Goal: Check status: Check status

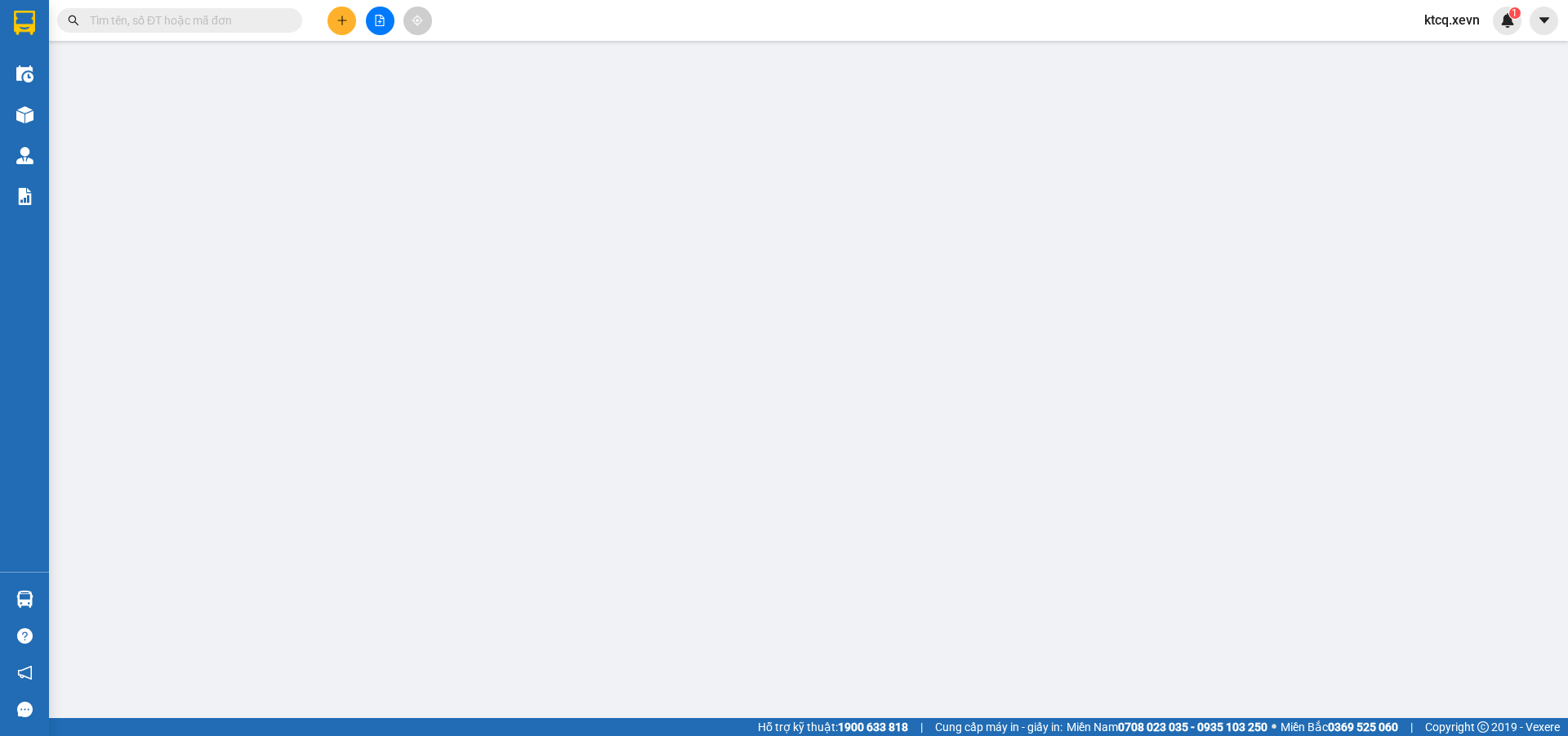
click at [234, 18] on input "text" at bounding box center [186, 20] width 193 height 18
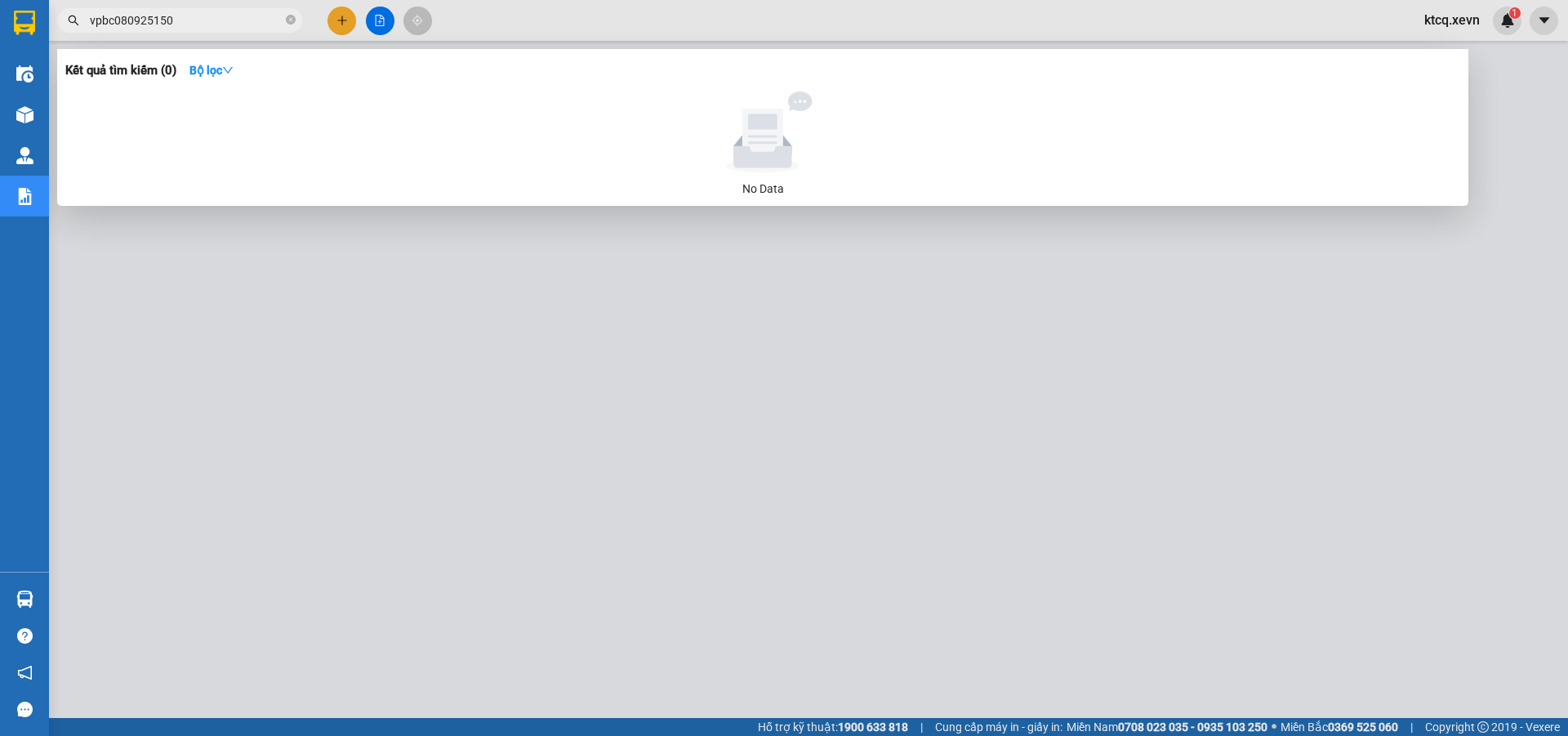
click at [135, 22] on input "vpbc080925150" at bounding box center [186, 20] width 193 height 18
type input "vpbc0809250150"
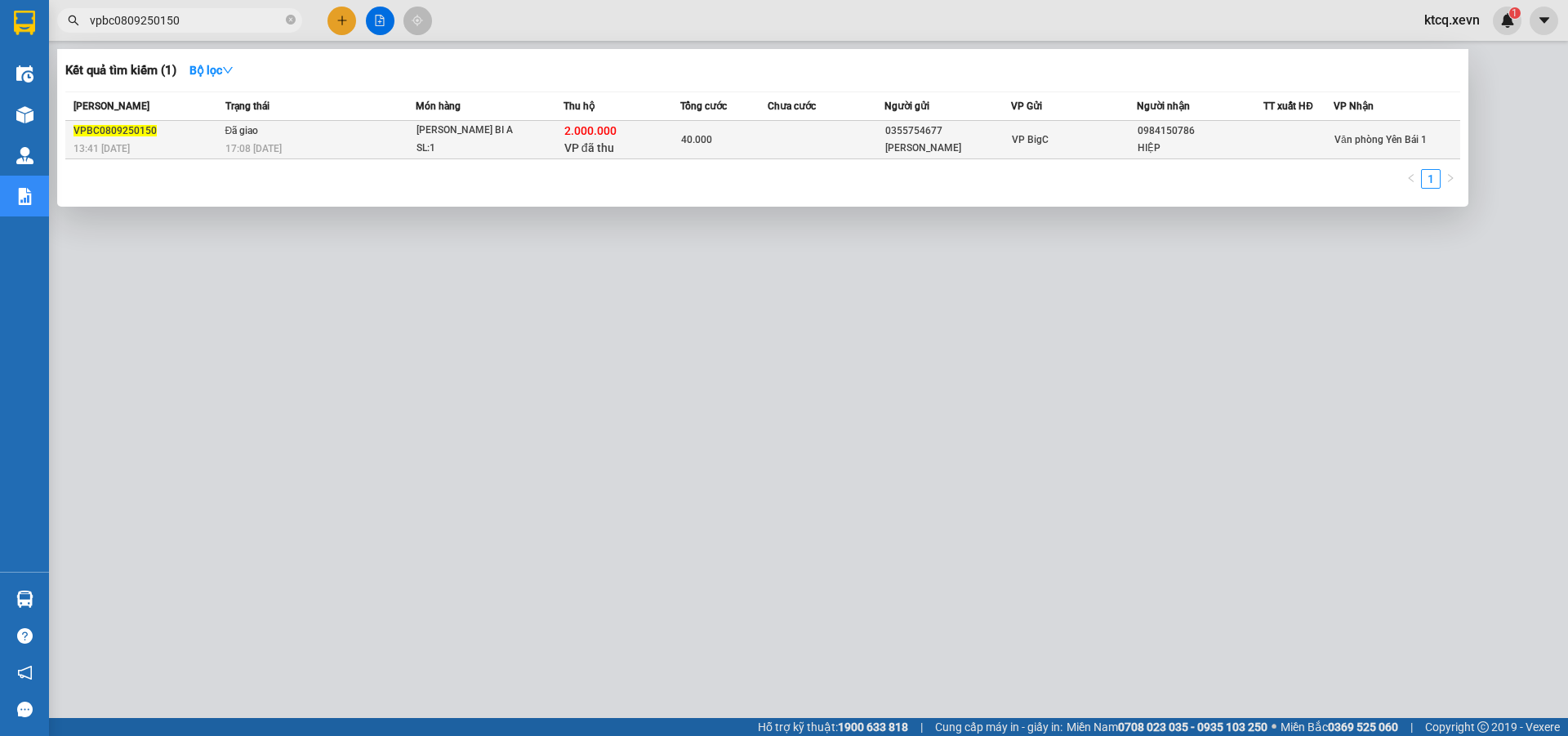
click at [223, 134] on td "Đã giao 17:08 [DATE]" at bounding box center [318, 141] width 195 height 39
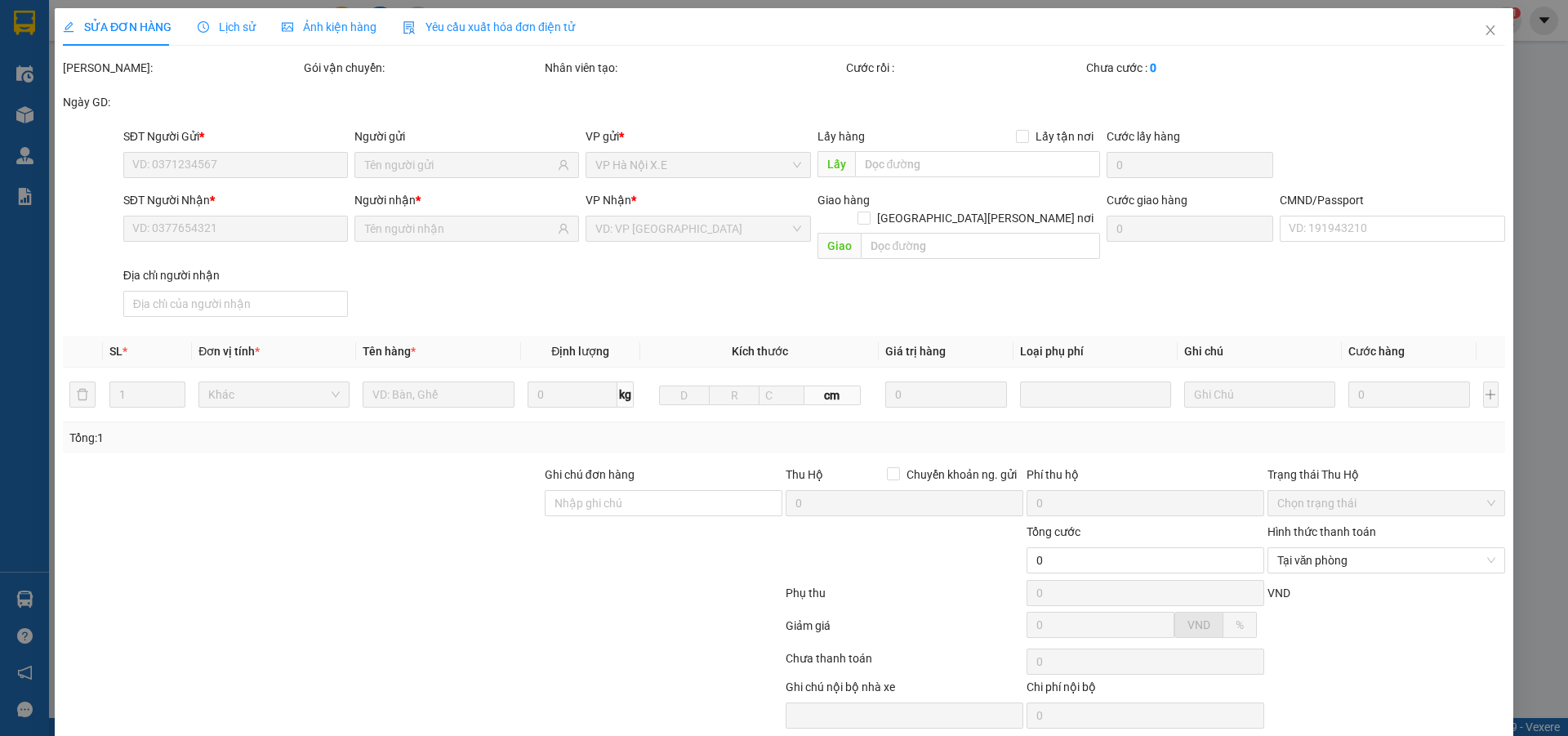
type input "0355754677"
type input "[PERSON_NAME]"
type input "0984150786"
type input "HIỆP"
type input "0984150786 [PERSON_NAME] ĐÌNH [PERSON_NAME]"
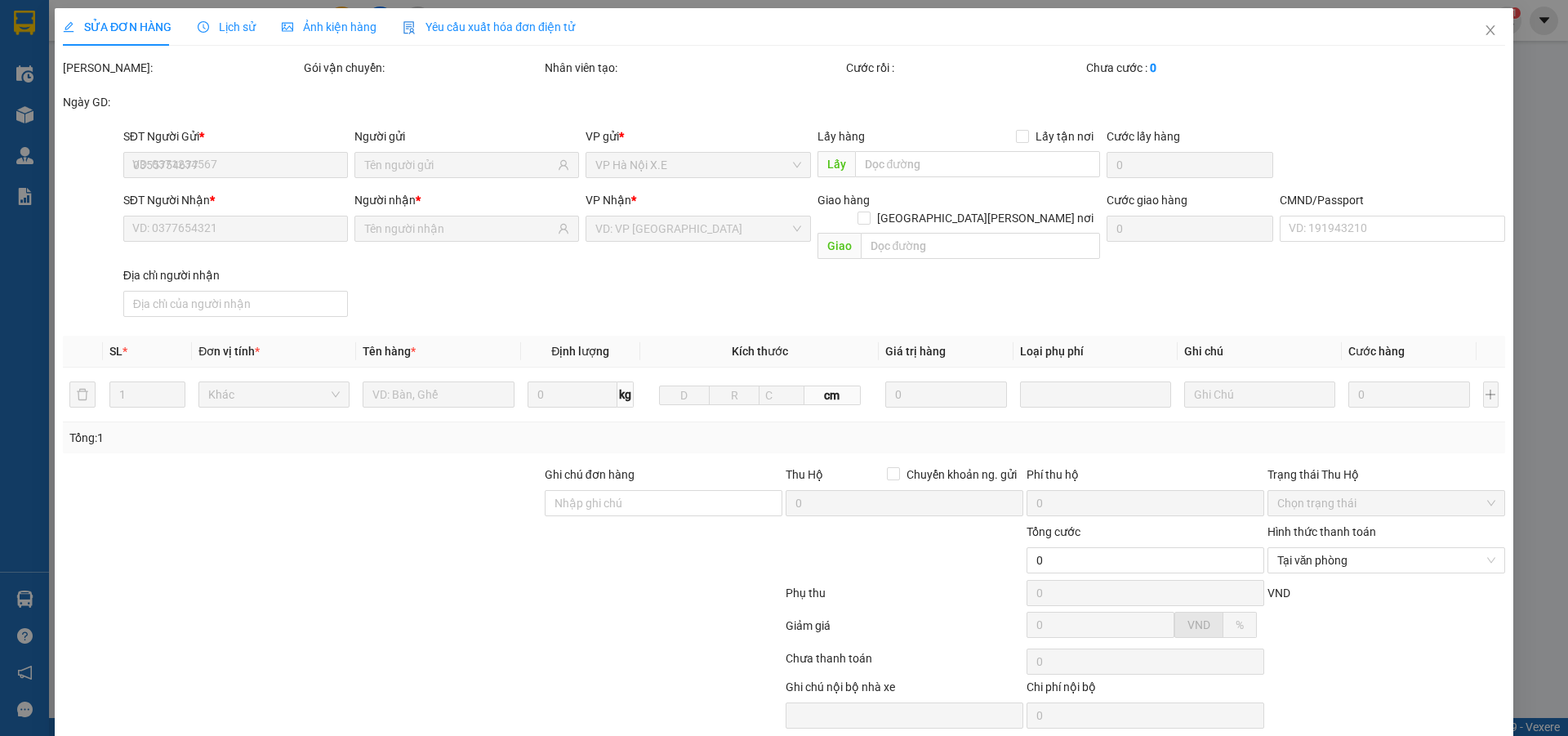
checkbox input "true"
type input "2.000.000"
type input "40.000"
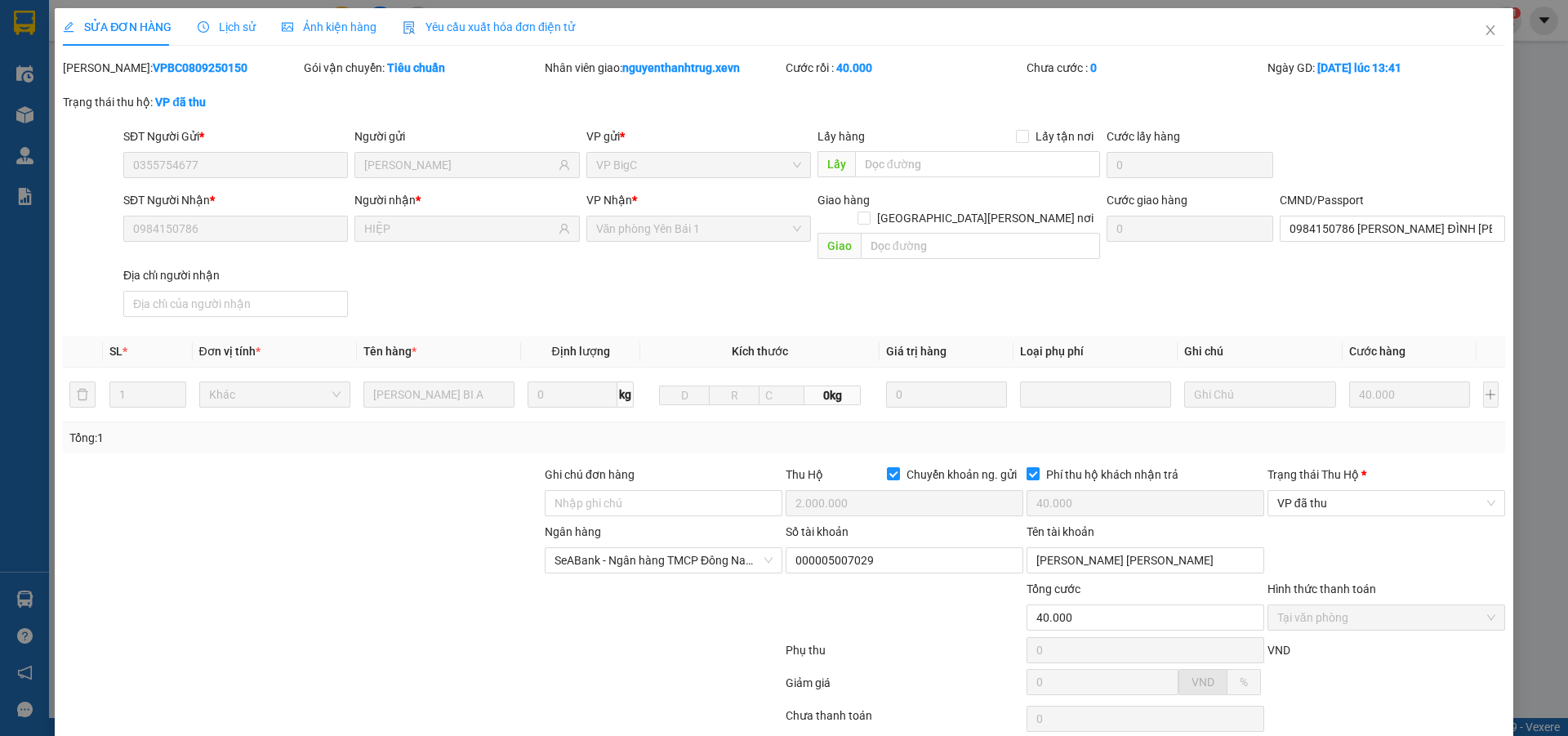
scroll to position [102, 0]
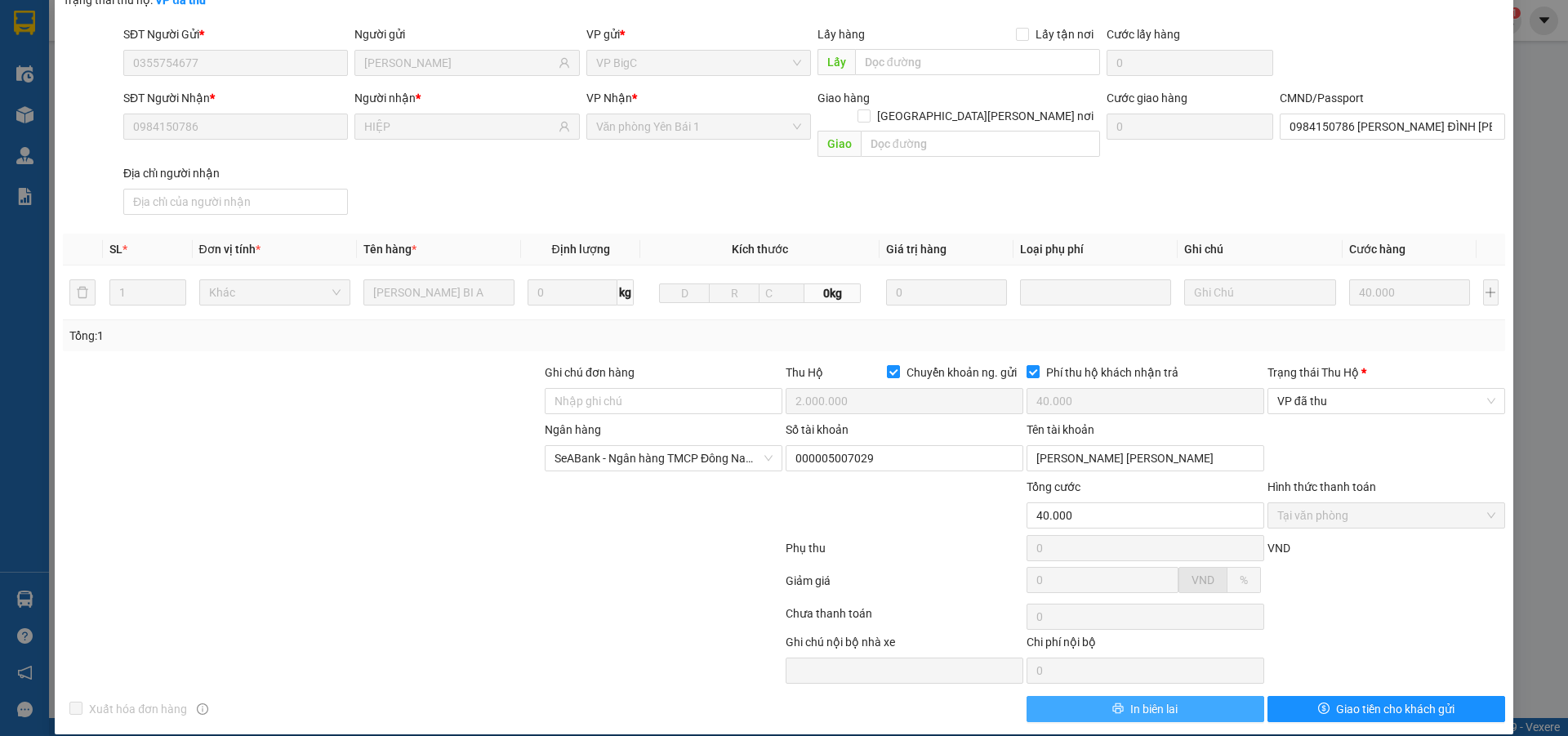
click at [1166, 700] on span "In biên lai" at bounding box center [1153, 709] width 47 height 18
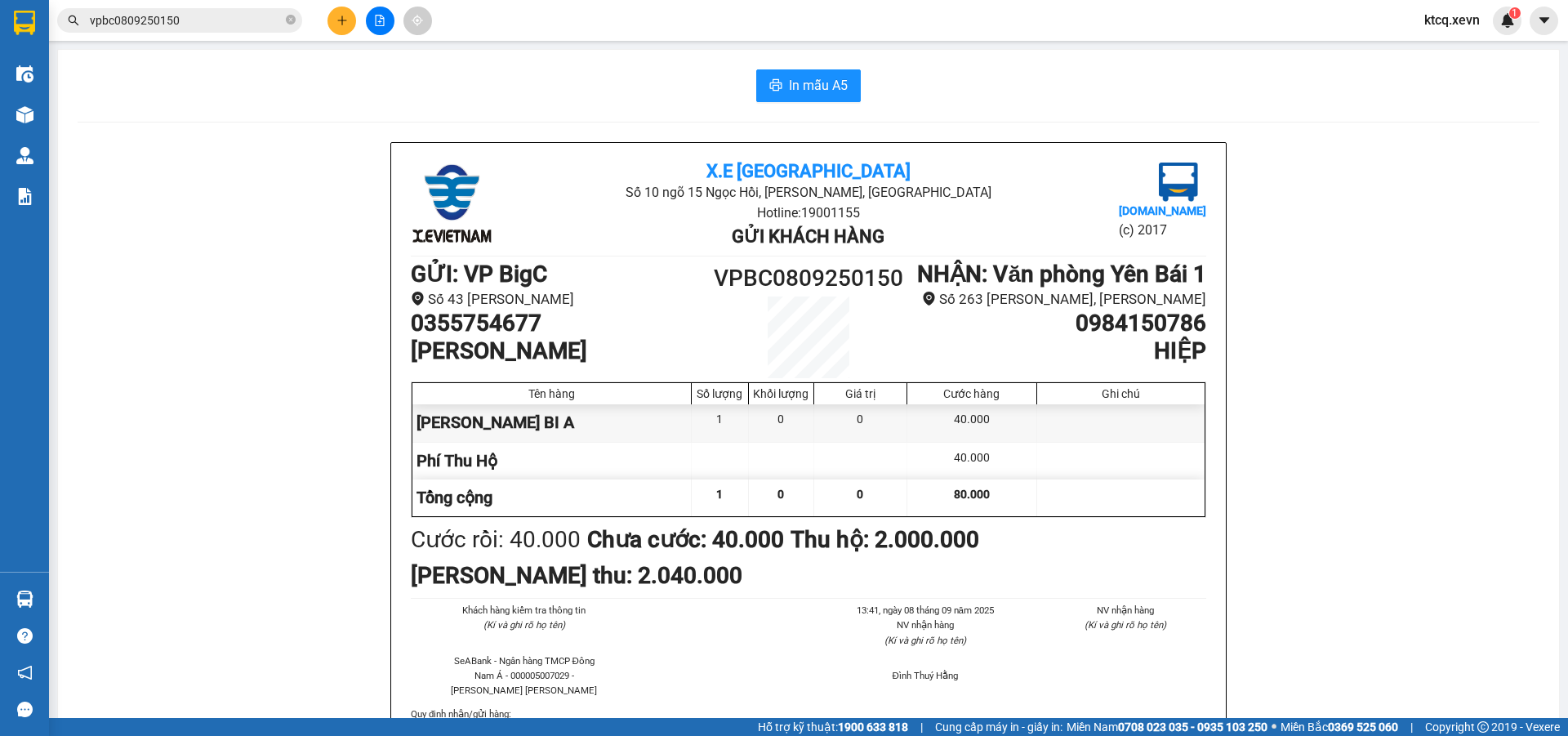
click at [252, 21] on input "vpbc0809250150" at bounding box center [186, 20] width 193 height 18
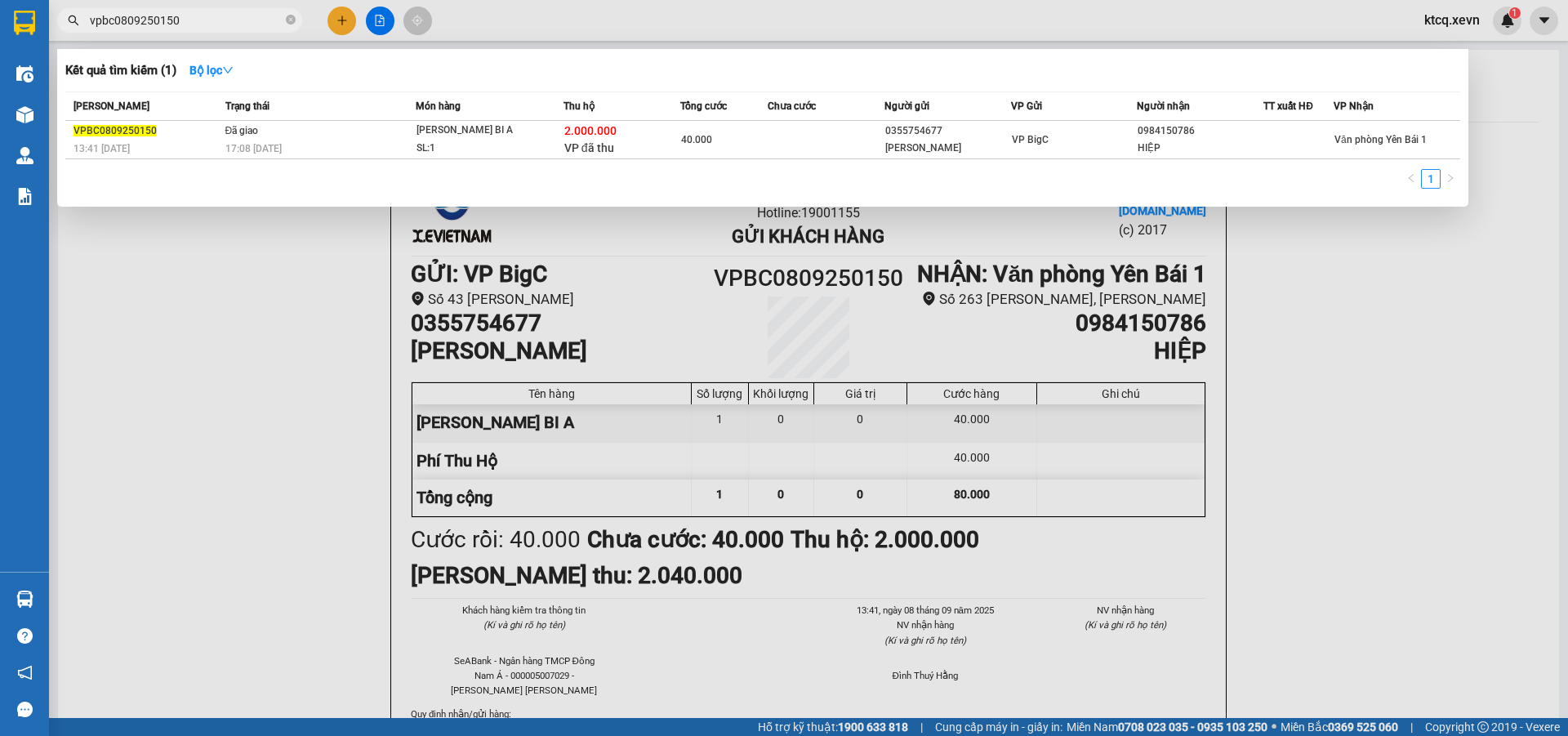
click at [252, 21] on input "vpbc0809250150" at bounding box center [186, 20] width 193 height 18
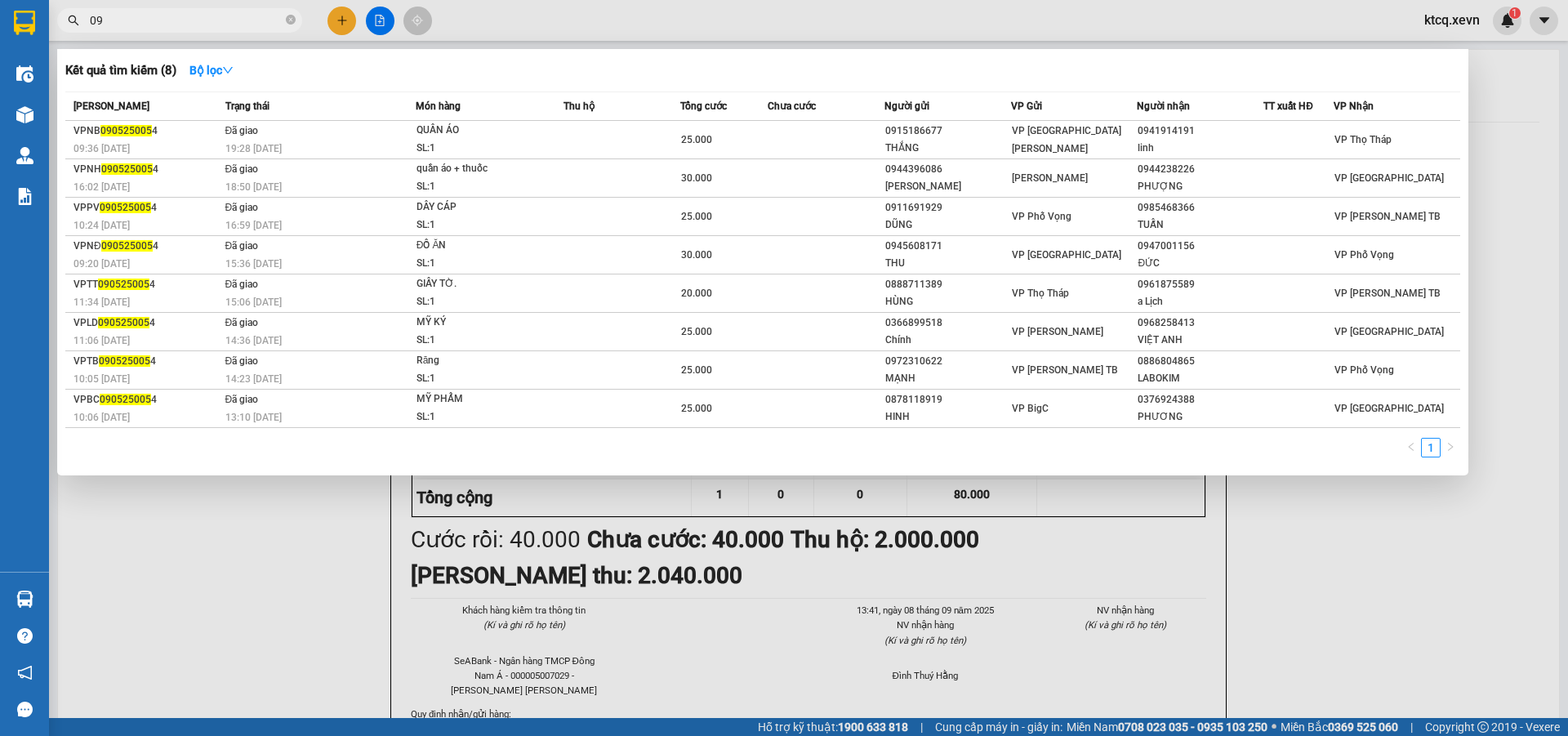
type input "0"
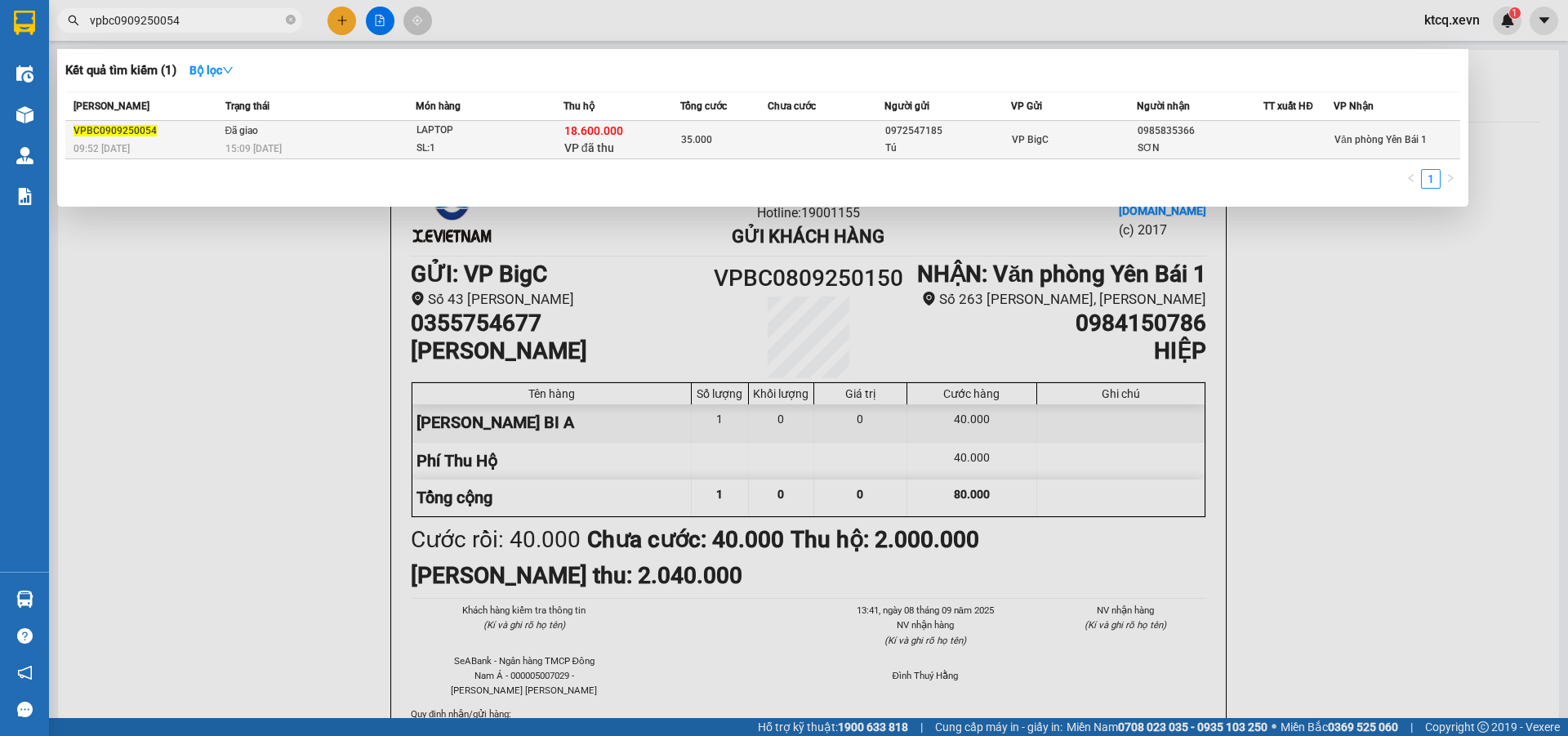
type input "vpbc0909250054"
